Goal: Task Accomplishment & Management: Complete application form

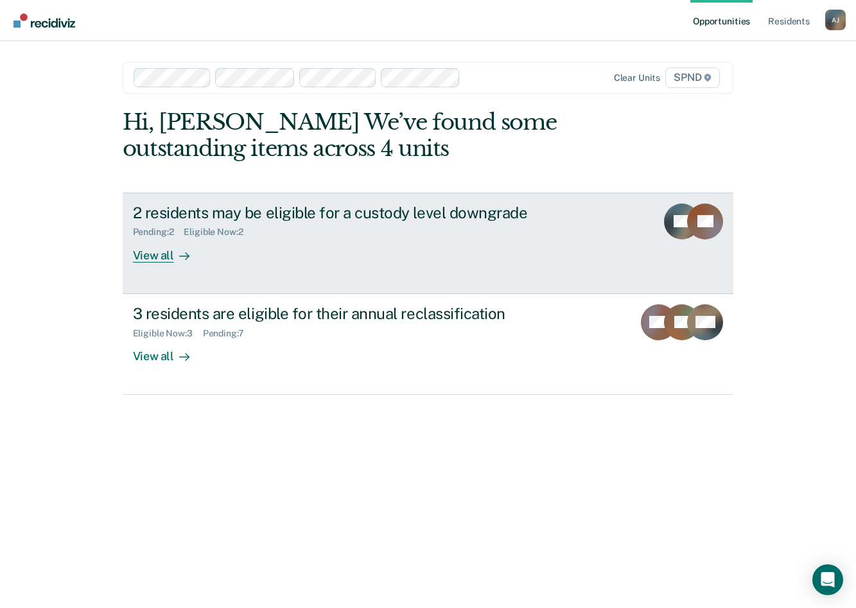
click at [148, 257] on div "View all" at bounding box center [169, 250] width 72 height 25
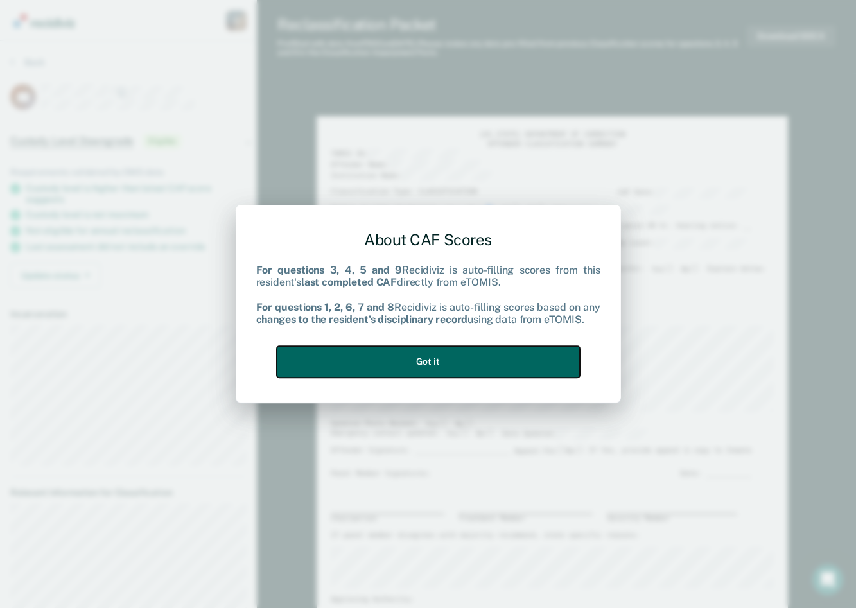
click at [413, 368] on button "Got it" at bounding box center [428, 361] width 303 height 31
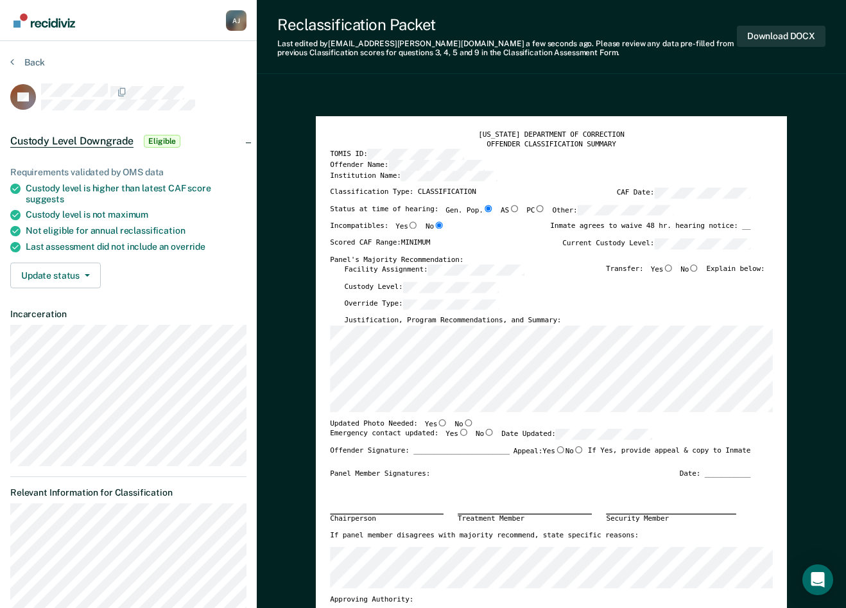
click at [463, 422] on input "No" at bounding box center [468, 422] width 10 height 7
type textarea "x"
radio input "true"
click at [458, 433] on input "Yes" at bounding box center [463, 432] width 10 height 7
type textarea "x"
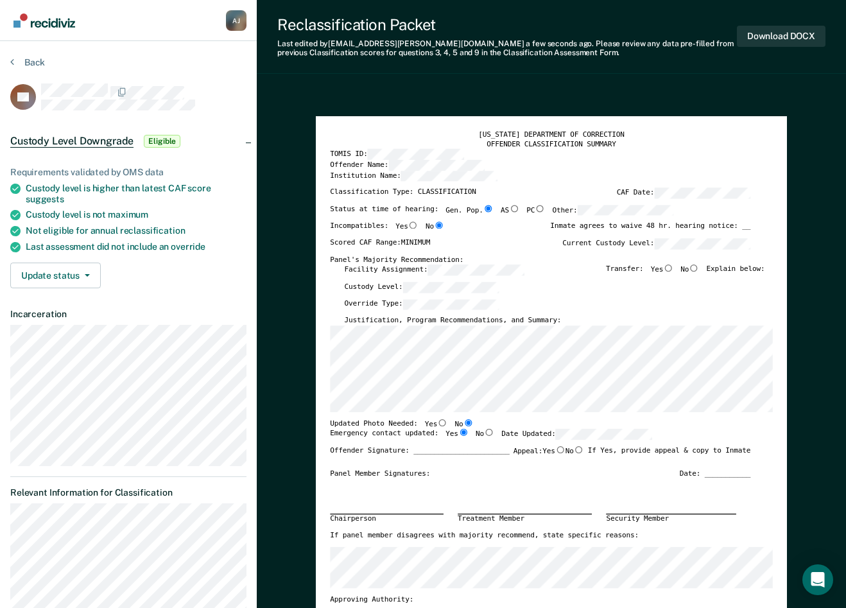
radio input "true"
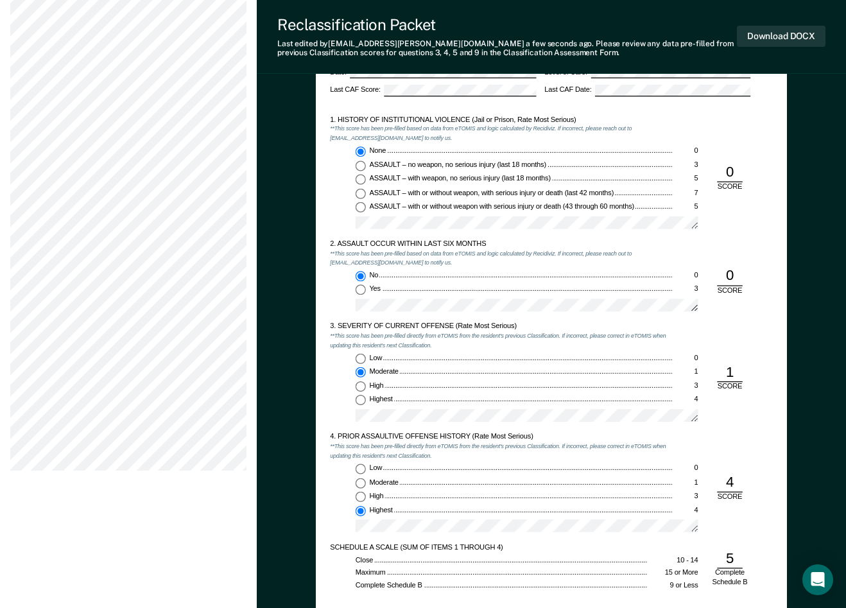
scroll to position [770, 0]
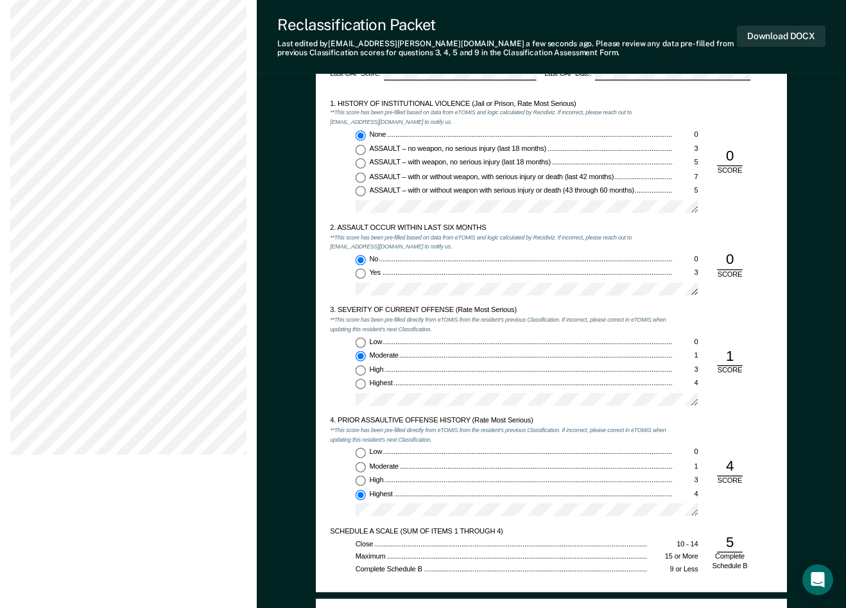
click at [404, 419] on div "4. PRIOR ASSAULTIVE OFFENSE HISTORY (Rate Most Serious)" at bounding box center [501, 420] width 343 height 9
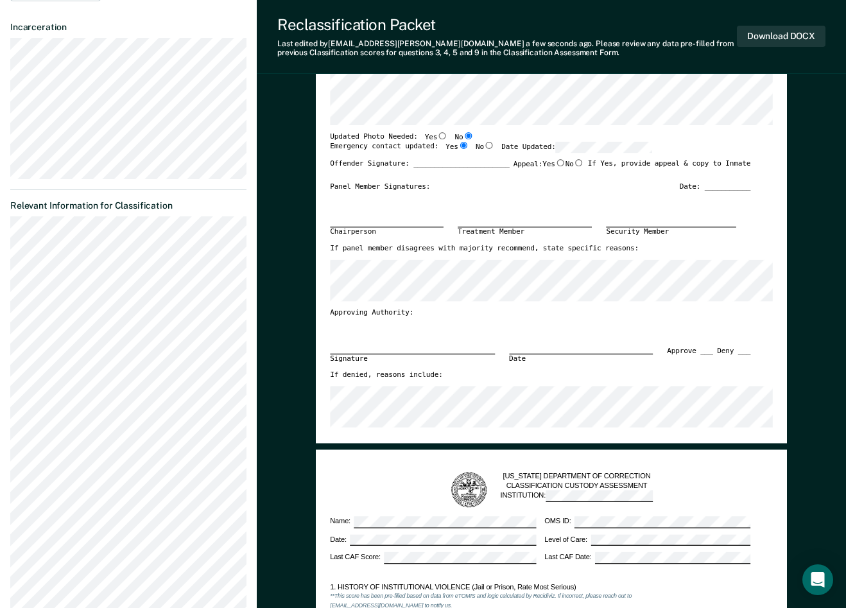
scroll to position [0, 0]
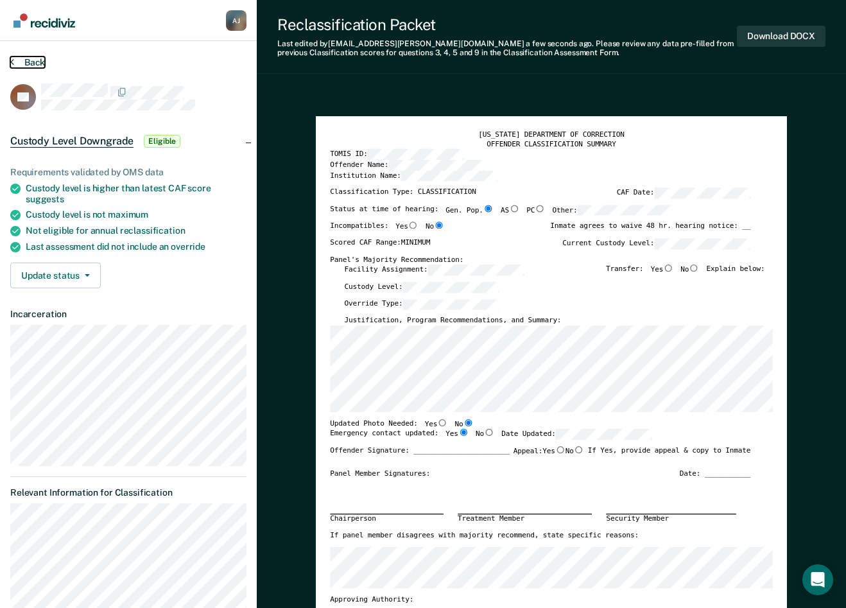
click at [31, 56] on button "Back" at bounding box center [27, 62] width 35 height 12
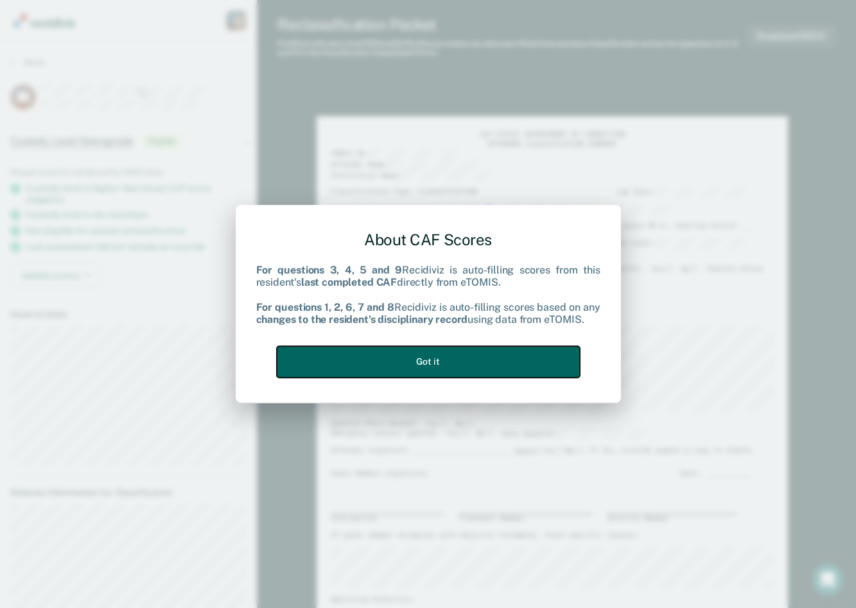
click at [463, 363] on button "Got it" at bounding box center [428, 361] width 303 height 31
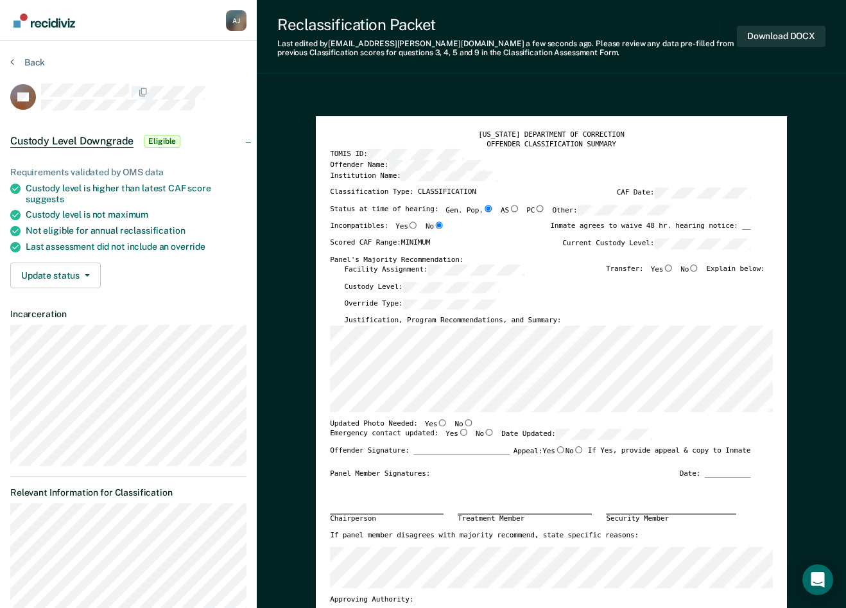
type textarea "x"
